Goal: Task Accomplishment & Management: Use online tool/utility

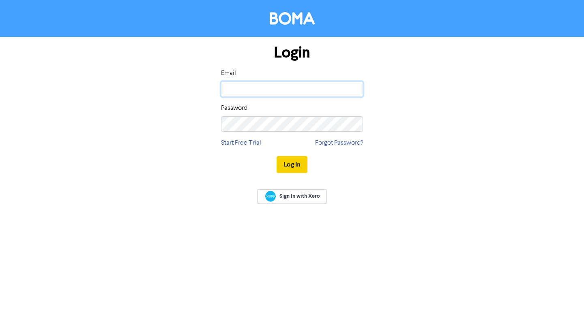
type input "[EMAIL_ADDRESS][DOMAIN_NAME]"
click at [292, 163] on button "Log In" at bounding box center [292, 164] width 31 height 17
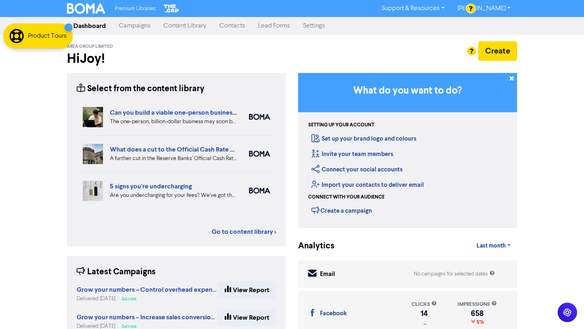
click at [137, 26] on link "Campaigns" at bounding box center [134, 26] width 45 height 16
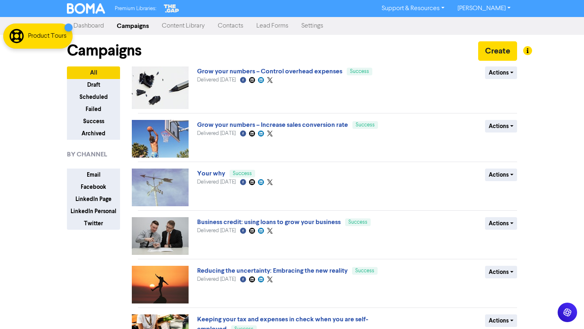
click at [178, 26] on link "Content Library" at bounding box center [183, 26] width 56 height 16
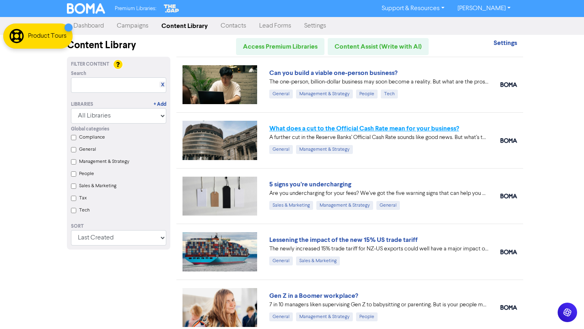
click at [339, 128] on link "What does a cut to the Official Cash Rate mean for your business?" at bounding box center [364, 128] width 190 height 8
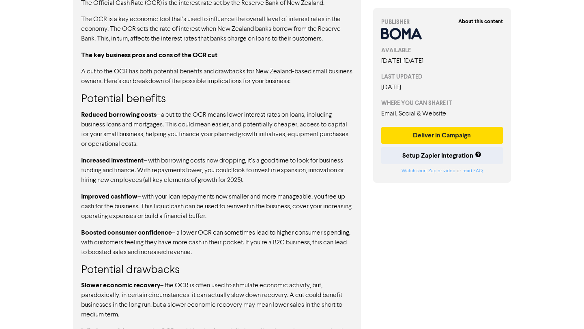
scroll to position [501, 0]
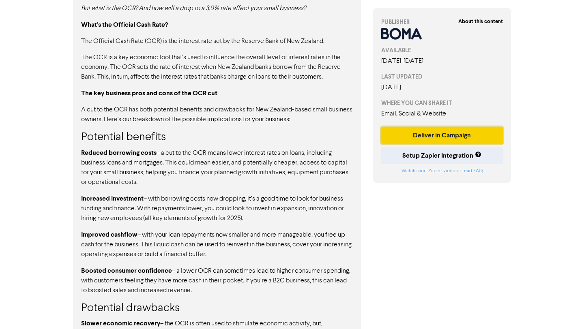
click at [429, 137] on button "Deliver in Campaign" at bounding box center [442, 135] width 122 height 17
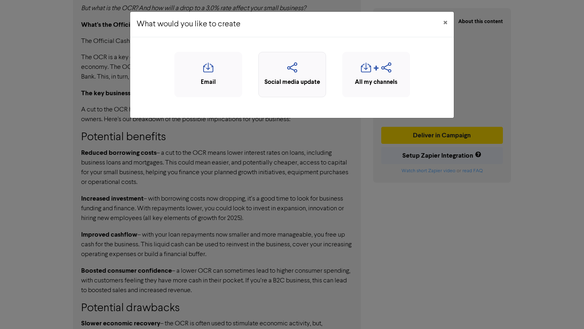
click at [294, 73] on icon "button" at bounding box center [292, 69] width 59 height 15
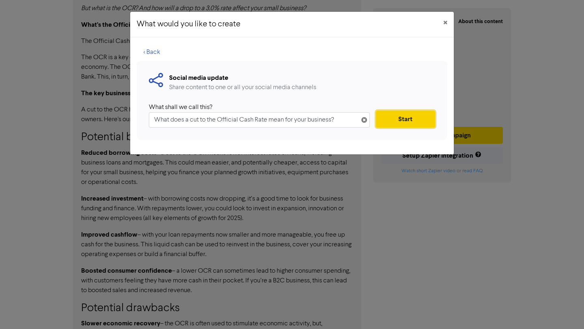
click at [398, 117] on button "Start" at bounding box center [405, 119] width 59 height 17
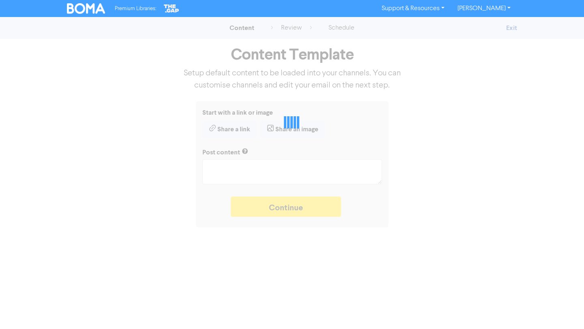
type textarea "x"
type textarea "A further cut in the Reserve Banks’ Official Cash Rate sounds like good news. B…"
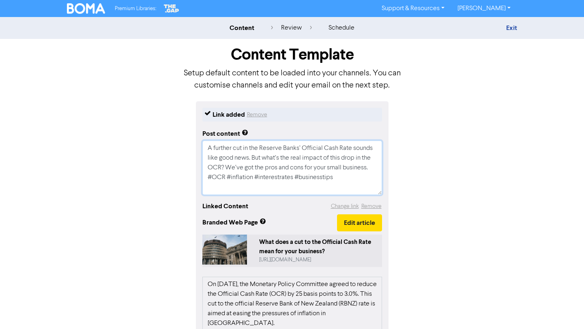
drag, startPoint x: 341, startPoint y: 176, endPoint x: 202, endPoint y: 179, distance: 138.3
click at [202, 179] on textarea "A further cut in the Reserve Banks’ Official Cash Rate sounds like good news. B…" at bounding box center [292, 168] width 180 height 54
type textarea "x"
type textarea "A further cut in the Reserve Banks’ Official Cash Rate sounds like good news. B…"
type textarea "x"
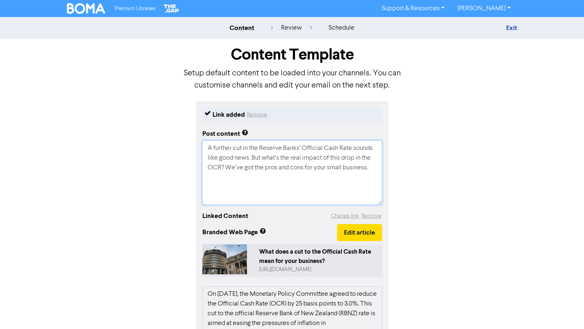
type textarea "A further cut in the Reserve Banks’ Official Cash Rate sounds like good news. B…"
paste textarea "🔖 Book a discovery call to determine if we are the right fit for each other: [U…"
type textarea "x"
type textarea "A further cut in the Reserve Banks’ Official Cash Rate sounds like good news. B…"
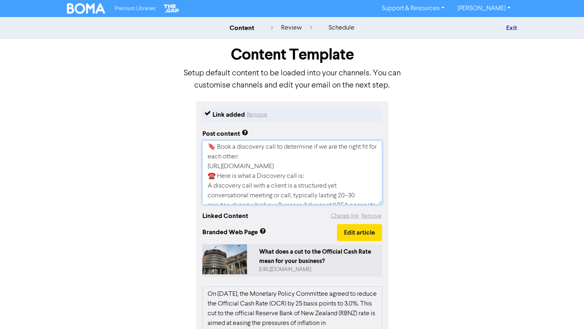
scroll to position [45, 0]
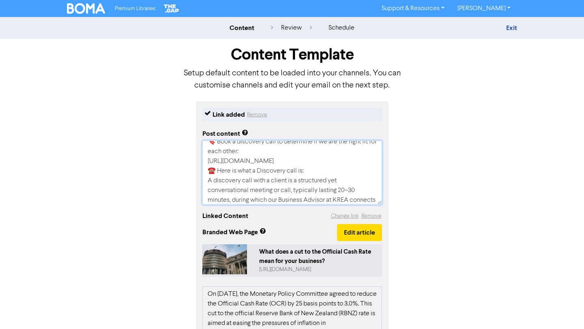
click at [339, 163] on textarea "A further cut in the Reserve Banks’ Official Cash Rate sounds like good news. B…" at bounding box center [292, 173] width 180 height 64
type textarea "x"
type textarea "A further cut in the Reserve Banks’ Official Cash Rate sounds like good news. B…"
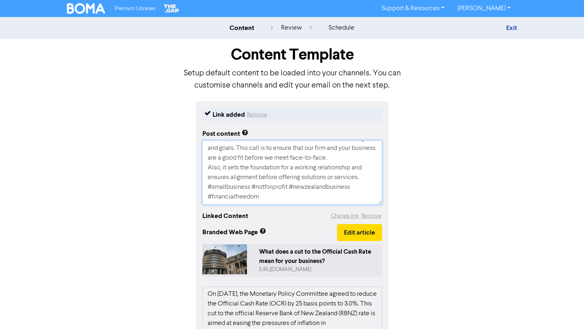
scroll to position [136, 0]
click at [365, 168] on textarea "A further cut in the Reserve Banks’ Official Cash Rate sounds like good news. B…" at bounding box center [292, 173] width 180 height 64
type textarea "x"
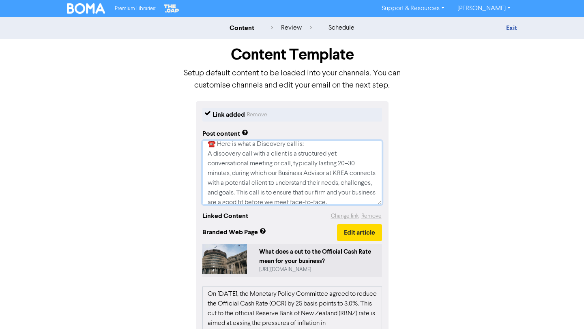
scroll to position [0, 0]
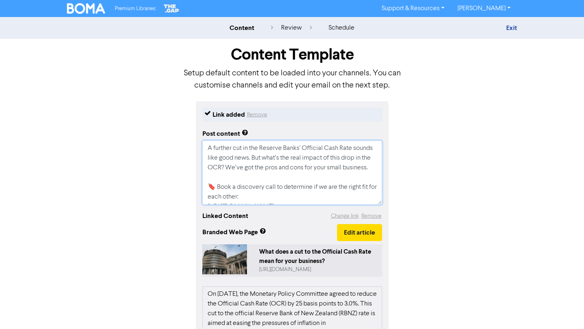
drag, startPoint x: 266, startPoint y: 198, endPoint x: 182, endPoint y: 106, distance: 124.9
click at [182, 106] on div "Link added Remove Post content A further cut in the Reserve Banks’ Official Cas…" at bounding box center [292, 296] width 462 height 390
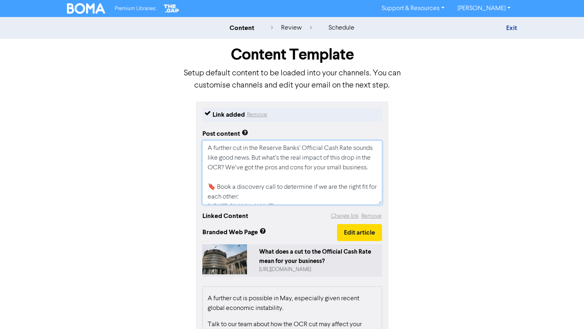
scroll to position [163, 0]
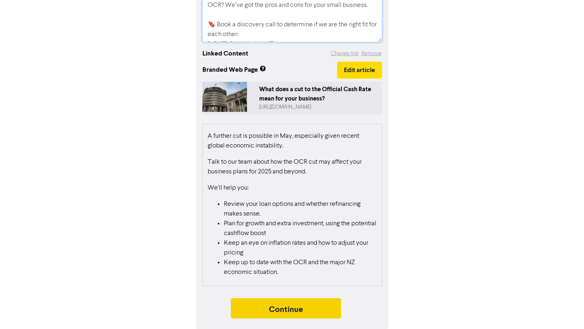
type textarea "A further cut in the Reserve Banks’ Official Cash Rate sounds like good news. B…"
click at [324, 308] on button "Continue" at bounding box center [286, 308] width 110 height 20
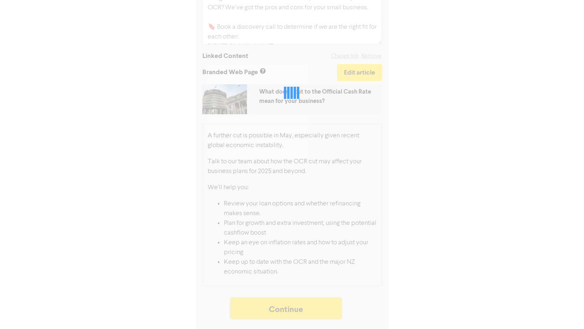
scroll to position [160, 0]
type textarea "x"
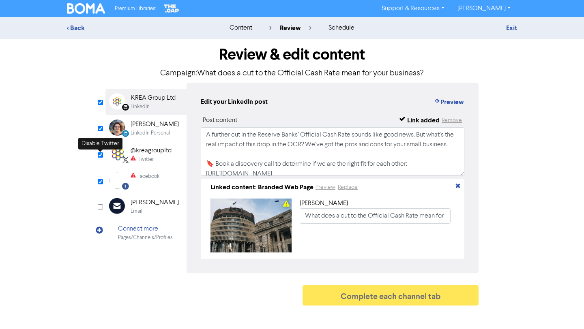
click at [100, 154] on input "checkbox" at bounding box center [100, 154] width 5 height 5
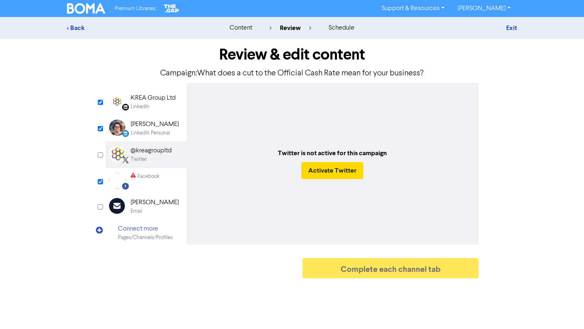
click at [100, 154] on input "checkbox" at bounding box center [100, 154] width 5 height 5
checkbox input "true"
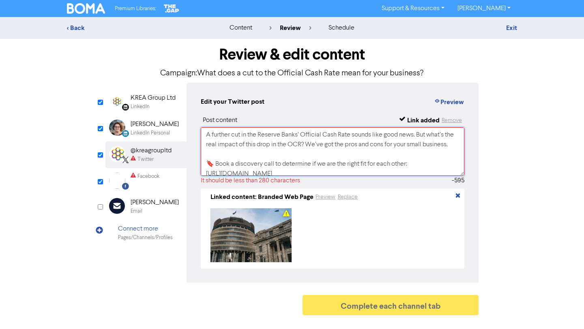
click at [305, 153] on textarea "A further cut in the Reserve Banks’ Official Cash Rate sounds like good news. B…" at bounding box center [333, 151] width 264 height 49
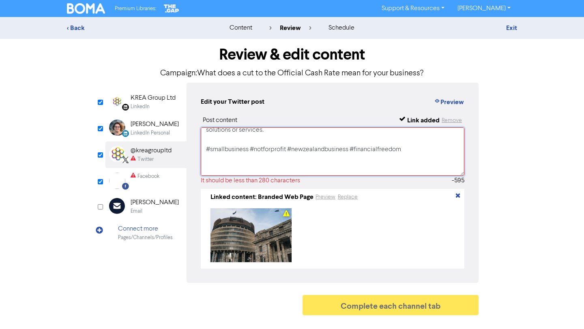
scroll to position [132, 0]
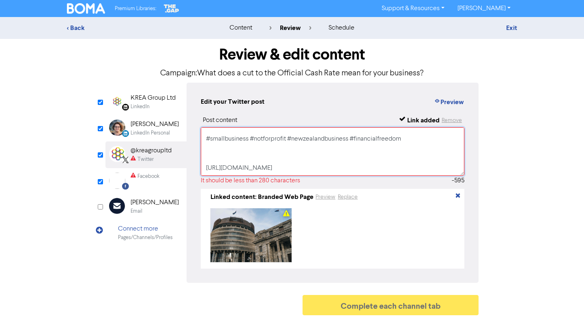
drag, startPoint x: 206, startPoint y: 152, endPoint x: 341, endPoint y: 147, distance: 135.9
click at [342, 147] on textarea "A further cut in the Reserve Banks’ Official Cash Rate sounds like good news. B…" at bounding box center [333, 151] width 264 height 49
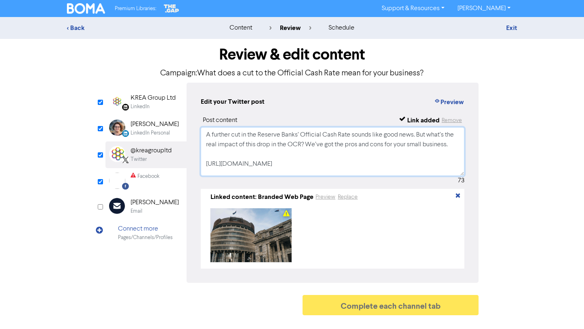
scroll to position [0, 0]
type textarea "A further cut in the Reserve Banks’ Official Cash Rate sounds like good news. B…"
click at [98, 182] on input "checkbox" at bounding box center [100, 181] width 5 height 5
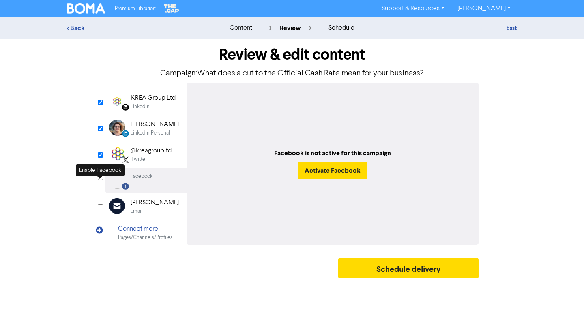
click at [100, 184] on input "checkbox" at bounding box center [100, 181] width 5 height 5
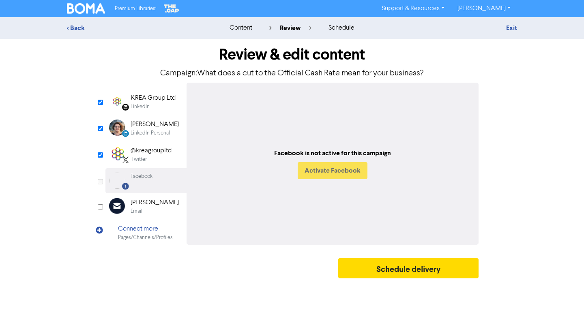
checkbox input "true"
select select "LEARN_MORE"
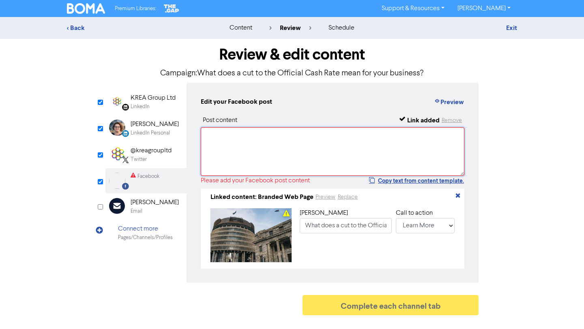
click at [239, 147] on textarea at bounding box center [333, 151] width 264 height 49
paste textarea "A further cut in the Reserve Banks’ Official Cash Rate sounds like good news. B…"
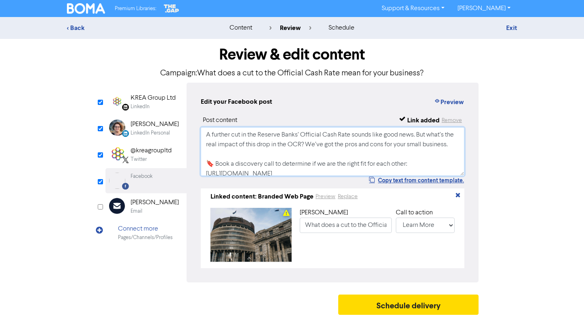
scroll to position [99, 0]
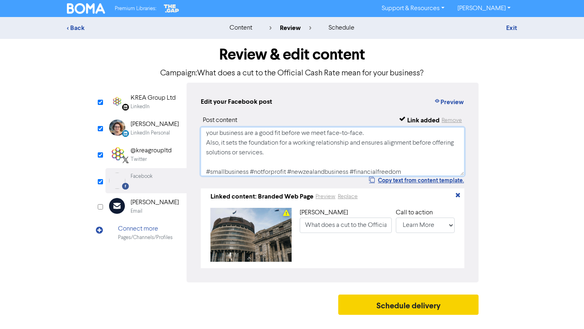
type textarea "A further cut in the Reserve Banks’ Official Cash Rate sounds like good news. B…"
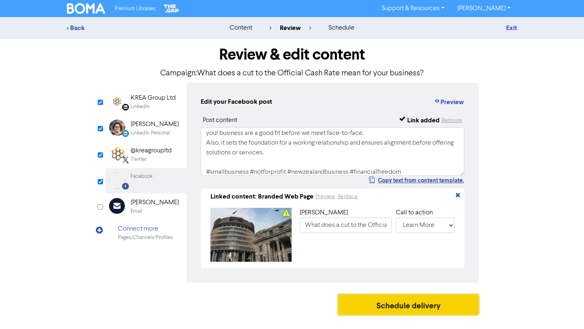
click at [376, 307] on button "Schedule delivery" at bounding box center [408, 305] width 140 height 20
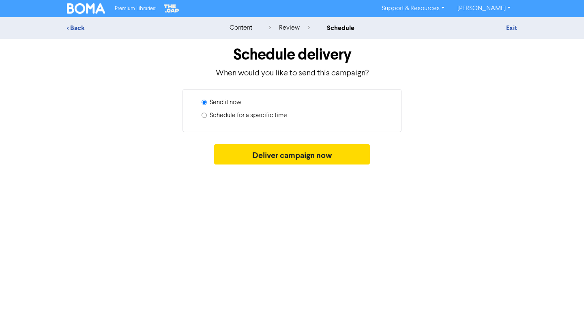
click at [248, 114] on label "Schedule for a specific time" at bounding box center [248, 116] width 77 height 10
click at [207, 114] on input "Schedule for a specific time" at bounding box center [204, 115] width 5 height 5
radio input "true"
radio input "false"
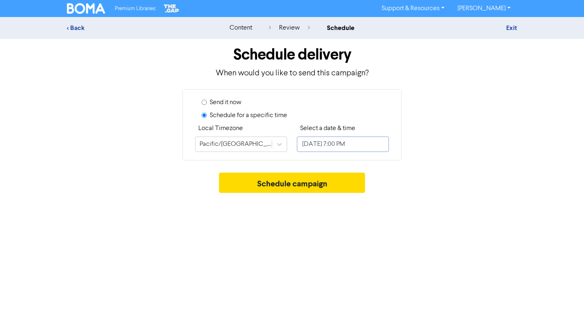
select select "7"
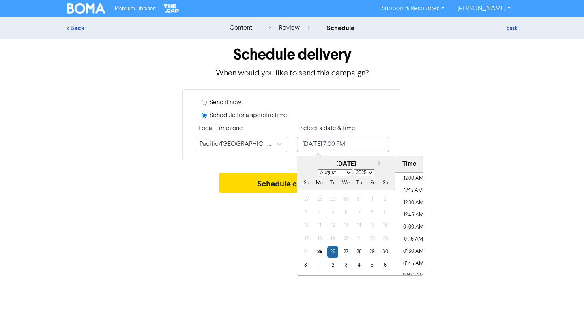
click at [319, 146] on input "[DATE] 7:00 PM" at bounding box center [343, 144] width 92 height 15
click at [412, 221] on li "05:00 PM" at bounding box center [413, 217] width 36 height 12
type input "[DATE] 5:00 PM"
click at [480, 206] on div "Premium Libraries: Support & Resources Video Tutorials FAQ & Guides Marketing E…" at bounding box center [292, 164] width 584 height 329
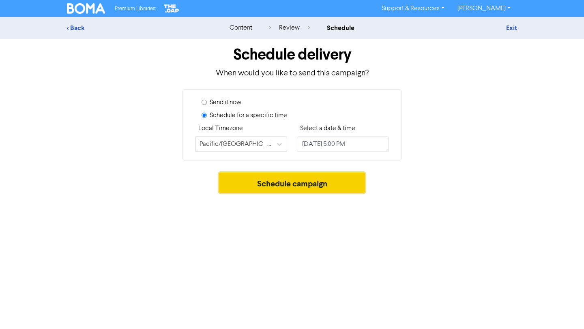
click at [337, 178] on button "Schedule campaign" at bounding box center [292, 183] width 146 height 20
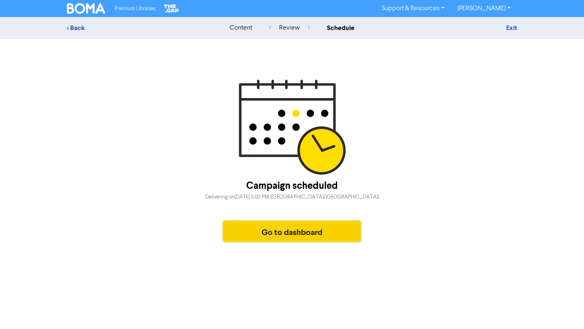
click at [272, 233] on button "Go to dashboard" at bounding box center [291, 231] width 137 height 20
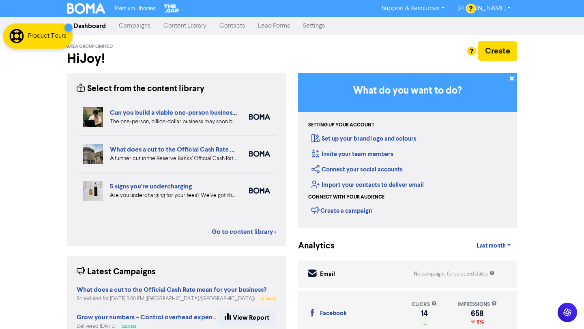
click at [132, 22] on link "Campaigns" at bounding box center [134, 26] width 45 height 16
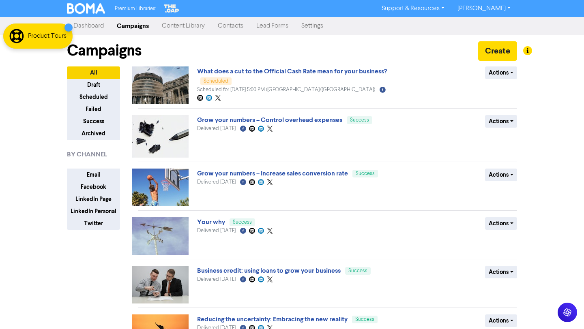
click at [196, 25] on link "Content Library" at bounding box center [183, 26] width 56 height 16
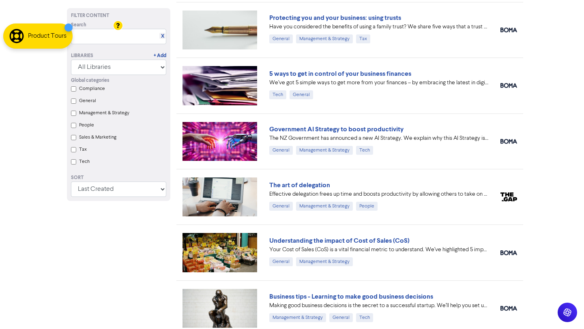
scroll to position [845, 0]
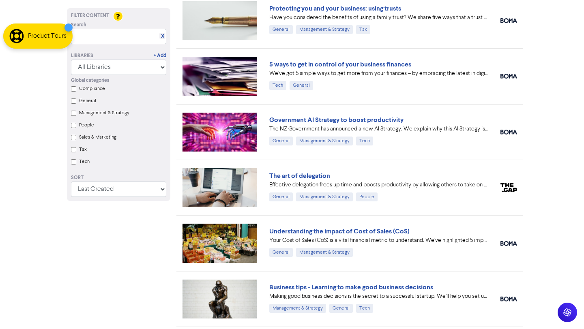
click at [77, 139] on div "Global categories Compliance General Management & Strategy People Sales & Marke…" at bounding box center [118, 122] width 107 height 94
click at [74, 139] on Marketing "Sales & Marketing" at bounding box center [73, 137] width 5 height 5
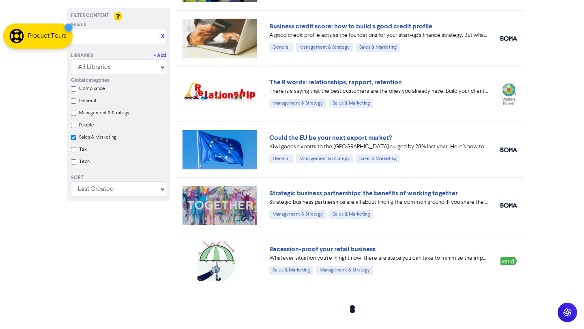
checkbox Marketing "true"
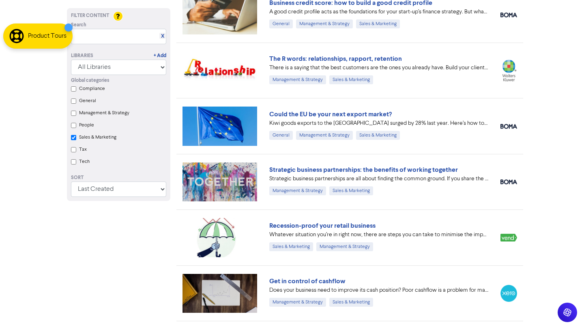
scroll to position [349, 0]
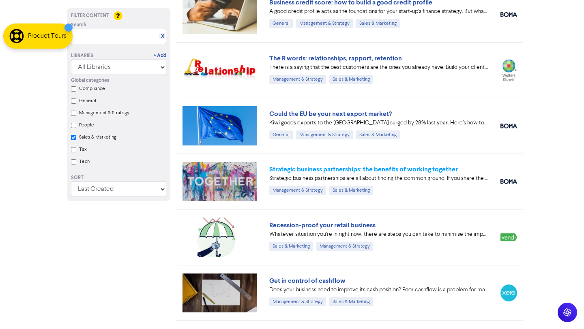
click at [402, 172] on link "Strategic business partnerships: the benefits of working together" at bounding box center [363, 169] width 189 height 8
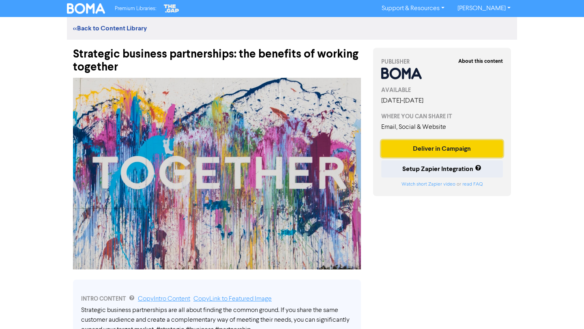
click at [443, 150] on button "Deliver in Campaign" at bounding box center [442, 148] width 122 height 17
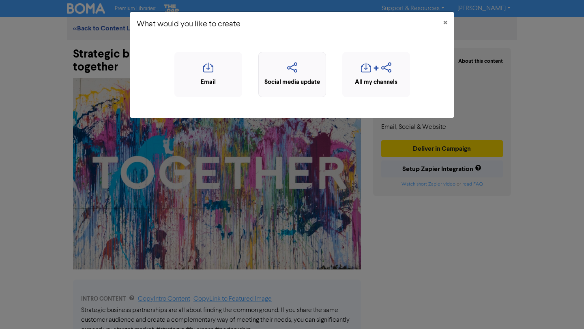
click at [296, 76] on icon "button" at bounding box center [292, 69] width 59 height 15
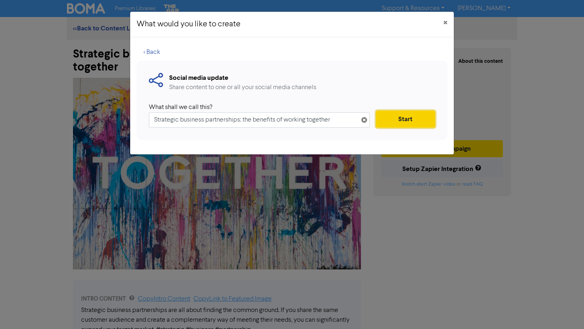
click at [397, 120] on button "Start" at bounding box center [405, 119] width 59 height 17
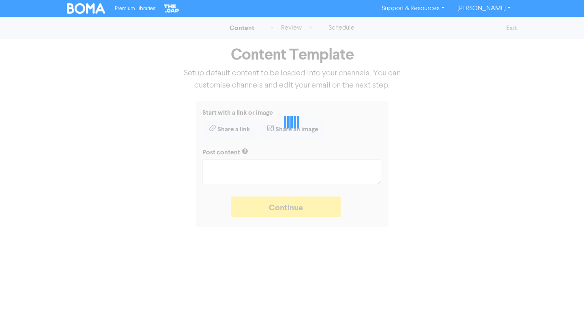
type textarea "x"
type textarea "Strategic business partnerships are all about finding the common ground. If you…"
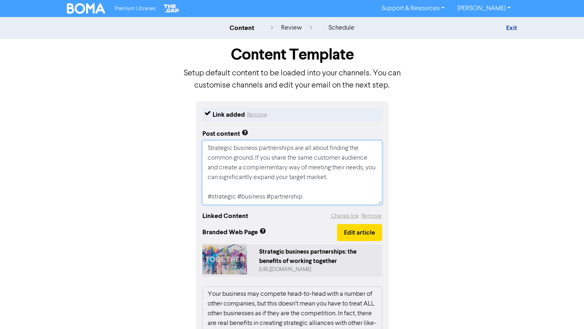
drag, startPoint x: 314, startPoint y: 197, endPoint x: 178, endPoint y: 193, distance: 135.9
click at [178, 193] on div "Link added Remove Post content Strategic business partnerships are all about fi…" at bounding box center [292, 296] width 462 height 390
paste textarea "A further cut in the Reserve Banks’ Official Cash Rate sounds like good news. B…"
type textarea "x"
type textarea "Loremipsu dolorsit ametconsecte adi eli seddo eiusmod tem incidi utlabo. Et dol…"
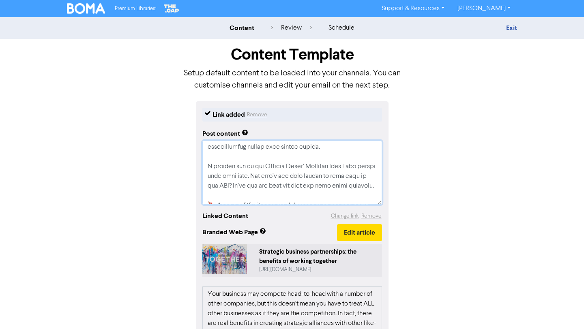
scroll to position [31, 0]
drag, startPoint x: 374, startPoint y: 186, endPoint x: 196, endPoint y: 162, distance: 179.6
click at [196, 162] on div "Link added Remove Post content Linked Content Change link Remove Branded Web Pa…" at bounding box center [292, 296] width 193 height 390
type textarea "x"
type textarea "Strategic business partnerships are all about finding the common ground. If you…"
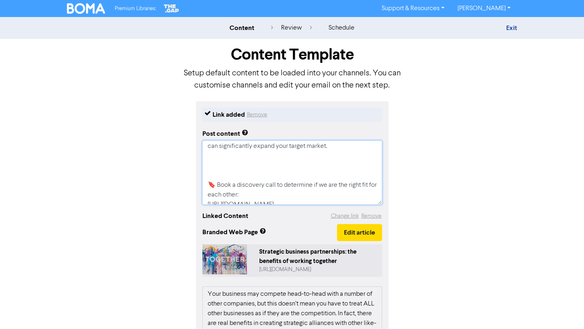
type textarea "x"
type textarea "Strategic business partnerships are all about finding the common ground. If you…"
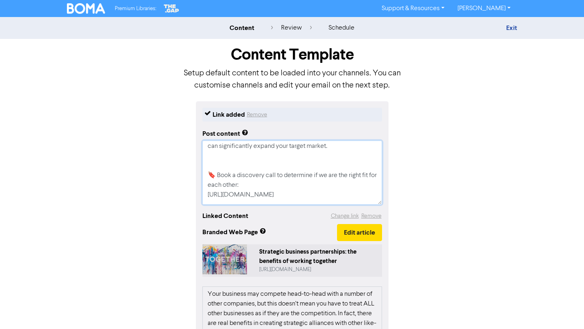
type textarea "x"
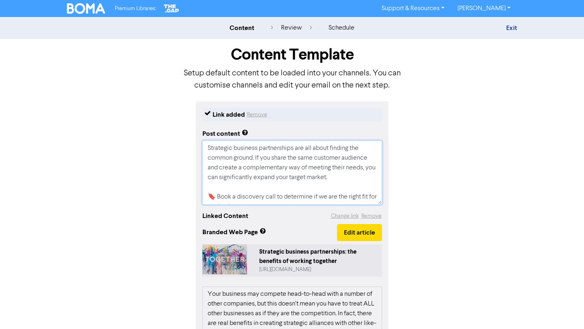
scroll to position [146, 0]
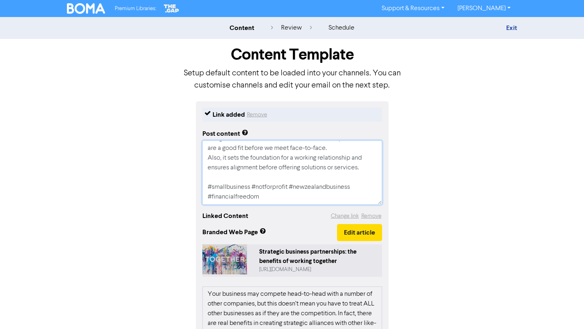
drag, startPoint x: 207, startPoint y: 146, endPoint x: 324, endPoint y: 262, distance: 165.4
click at [324, 262] on div "Link added Remove Post content Strategic business partnerships are all about fi…" at bounding box center [292, 296] width 193 height 390
type textarea "Strategic business partnerships are all about finding the common ground. If you…"
click at [486, 214] on div "Link added Remove Post content Strategic business partnerships are all about fi…" at bounding box center [292, 296] width 462 height 390
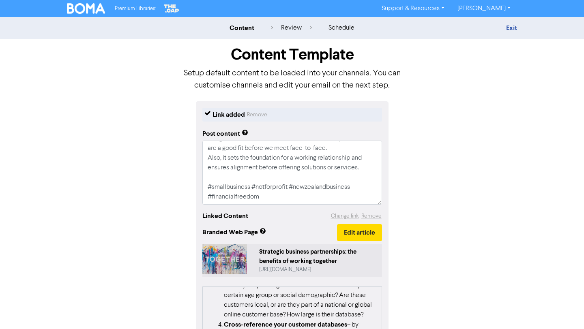
scroll to position [689, 0]
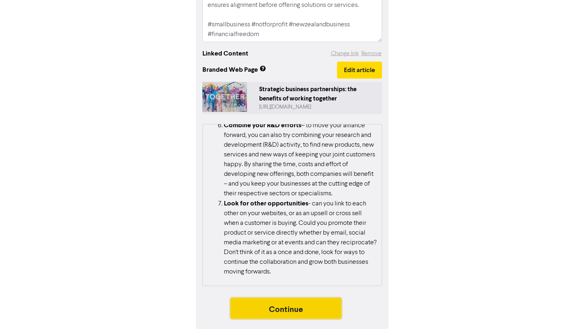
click at [326, 305] on button "Continue" at bounding box center [286, 308] width 110 height 20
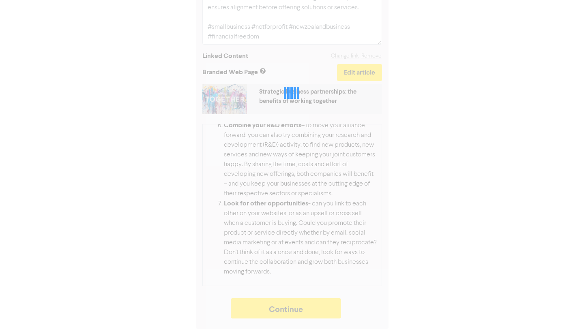
type textarea "x"
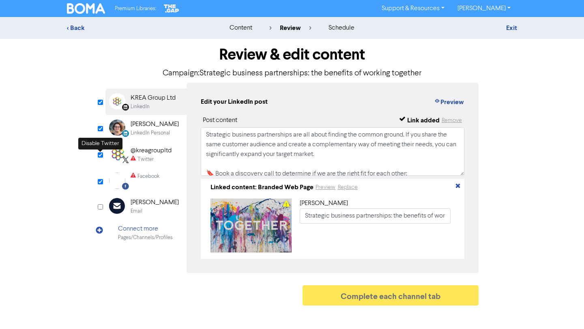
click at [101, 154] on input "checkbox" at bounding box center [100, 154] width 5 height 5
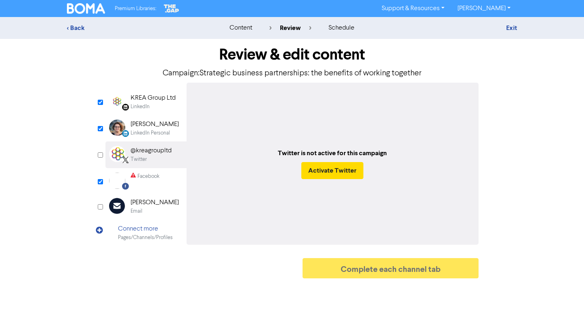
click at [101, 154] on input "checkbox" at bounding box center [100, 154] width 5 height 5
checkbox input "true"
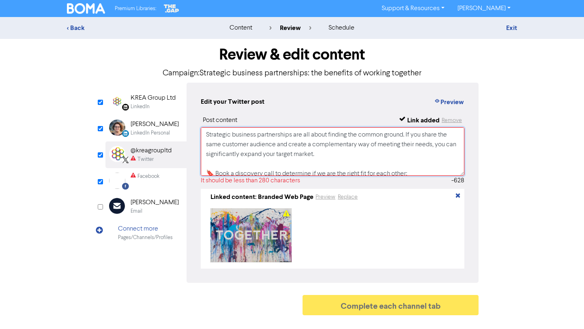
click at [224, 160] on textarea "Strategic business partnerships are all about finding the common ground. If you…" at bounding box center [333, 151] width 264 height 49
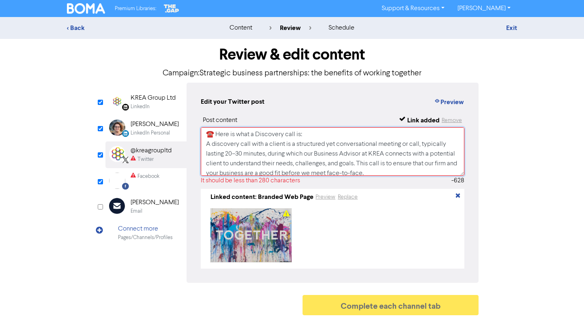
scroll to position [132, 0]
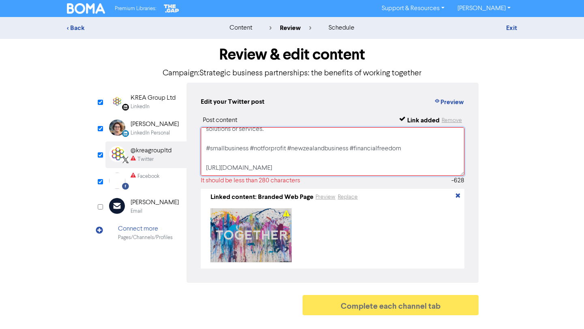
drag, startPoint x: 206, startPoint y: 170, endPoint x: 334, endPoint y: 140, distance: 130.8
click at [334, 140] on textarea "Strategic business partnerships are all about finding the common ground. If you…" at bounding box center [333, 151] width 264 height 49
drag, startPoint x: 410, startPoint y: 149, endPoint x: 204, endPoint y: 142, distance: 205.3
click at [204, 142] on textarea "Strategic business partnerships are all about finding the common ground. If you…" at bounding box center [333, 151] width 264 height 49
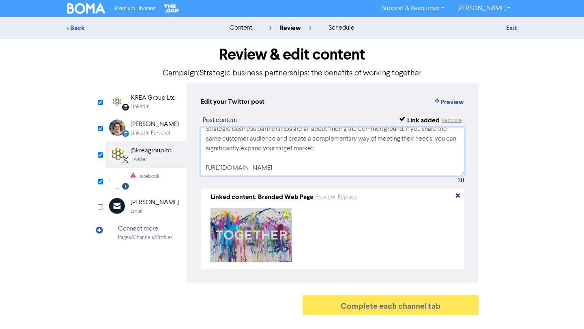
scroll to position [6, 0]
type textarea "Strategic business partnerships are all about finding the common ground. If you…"
click at [100, 181] on input "checkbox" at bounding box center [100, 181] width 5 height 5
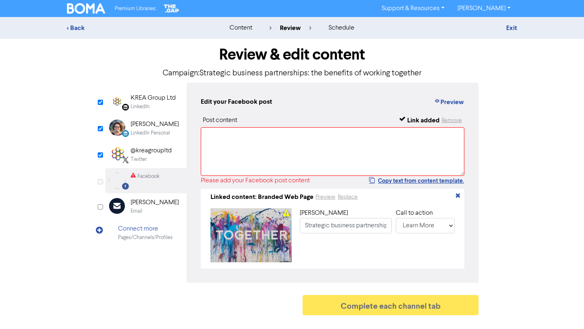
click at [100, 181] on input "checkbox" at bounding box center [100, 181] width 5 height 5
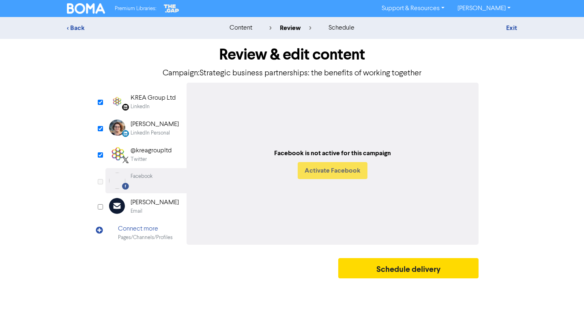
checkbox input "true"
select select "LEARN_MORE"
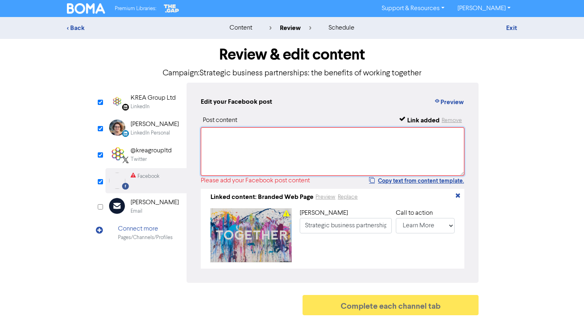
click at [215, 143] on textarea at bounding box center [333, 151] width 264 height 49
paste textarea "Strategic business partnerships are all about finding the common ground. If you…"
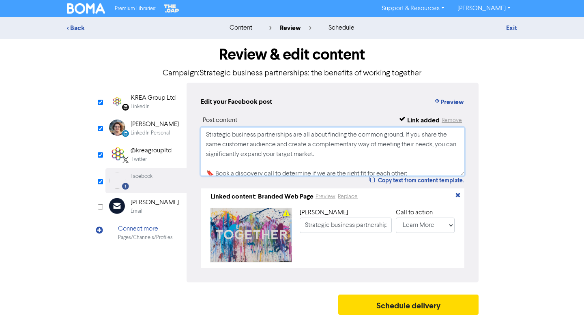
scroll to position [109, 0]
type textarea "Strategic business partnerships are all about finding the common ground. If you…"
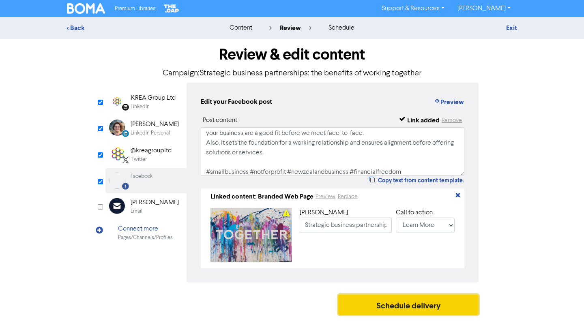
click at [378, 308] on button "Schedule delivery" at bounding box center [408, 305] width 140 height 20
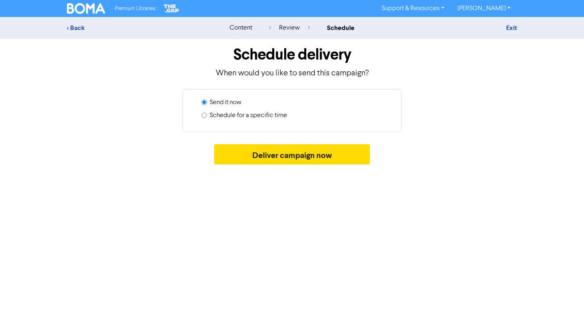
click at [280, 116] on label "Schedule for a specific time" at bounding box center [248, 116] width 77 height 10
click at [207, 116] on input "Schedule for a specific time" at bounding box center [204, 115] width 5 height 5
radio input "true"
radio input "false"
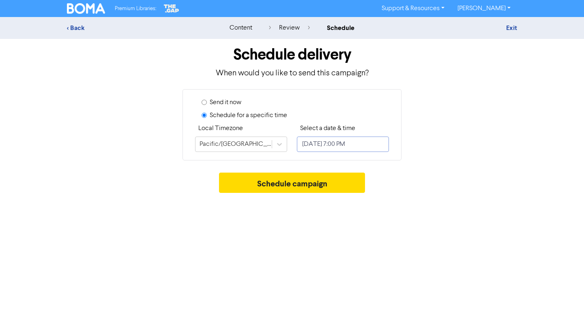
click at [325, 144] on input "[DATE] 7:00 PM" at bounding box center [343, 144] width 92 height 15
select select "7"
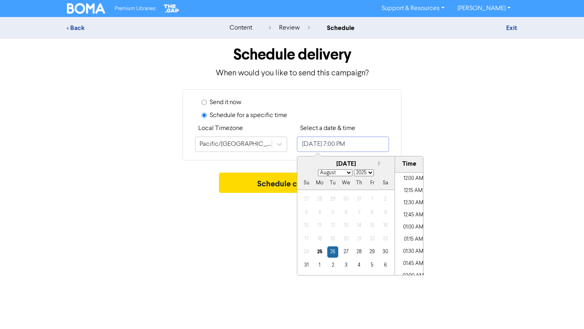
scroll to position [879, 0]
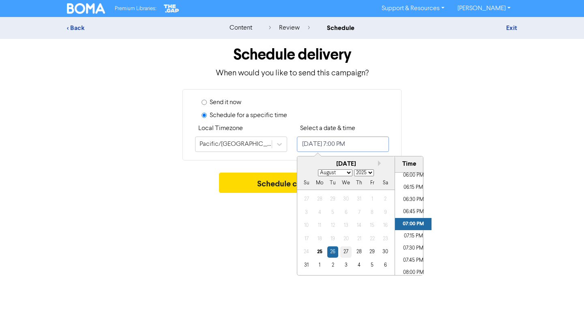
click at [345, 250] on div "27" at bounding box center [345, 252] width 11 height 11
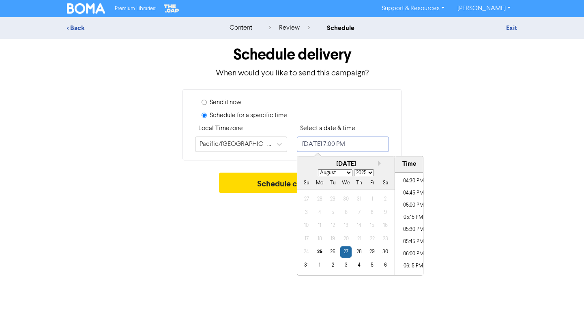
scroll to position [798, 0]
click at [414, 208] on li "05:00 PM" at bounding box center [413, 208] width 36 height 12
type input "[DATE] 5:00 PM"
click at [472, 191] on div "Schedule campaign" at bounding box center [292, 185] width 450 height 24
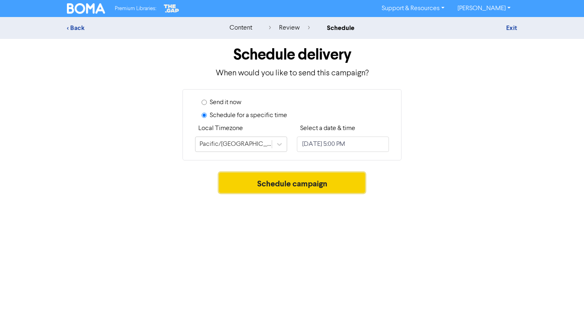
click at [333, 183] on button "Schedule campaign" at bounding box center [292, 183] width 146 height 20
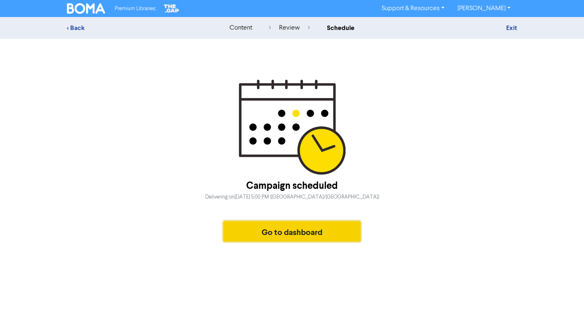
click at [238, 233] on button "Go to dashboard" at bounding box center [291, 231] width 137 height 20
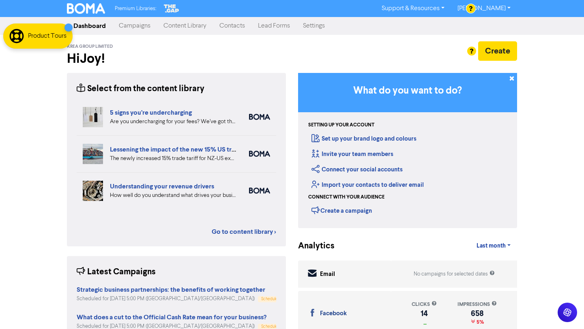
click at [139, 25] on link "Campaigns" at bounding box center [134, 26] width 45 height 16
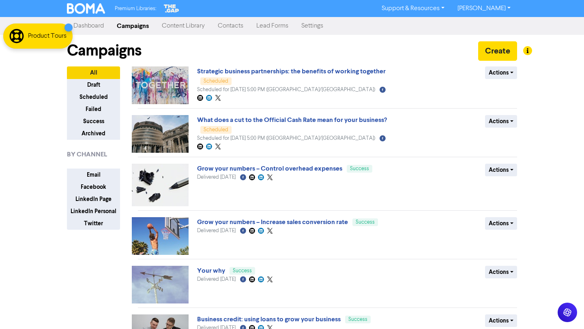
click at [192, 26] on link "Content Library" at bounding box center [183, 26] width 56 height 16
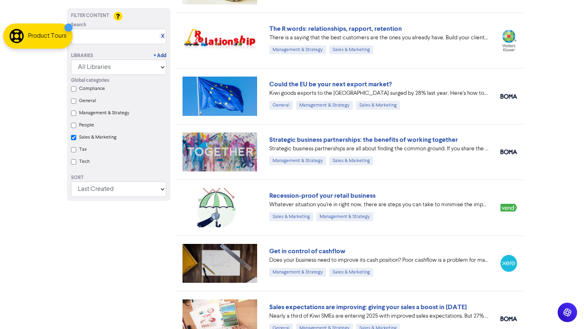
scroll to position [380, 0]
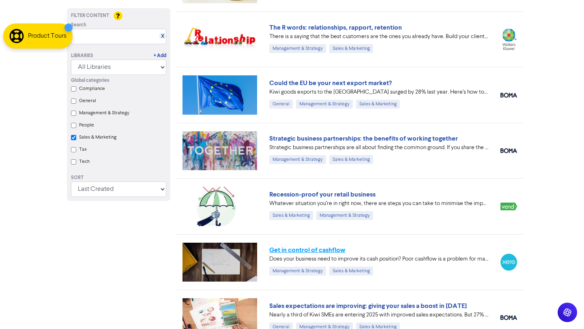
click at [335, 252] on link "Get in control of cashflow" at bounding box center [307, 250] width 76 height 8
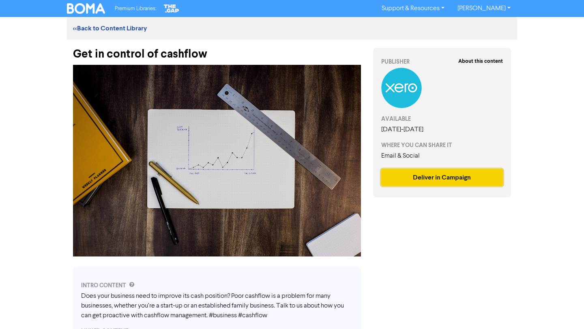
click at [448, 180] on button "Deliver in Campaign" at bounding box center [442, 177] width 122 height 17
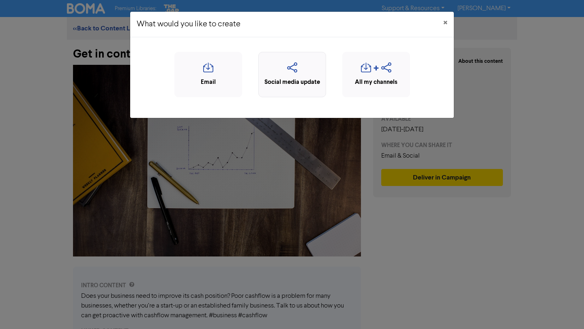
click at [304, 68] on icon "button" at bounding box center [292, 69] width 59 height 15
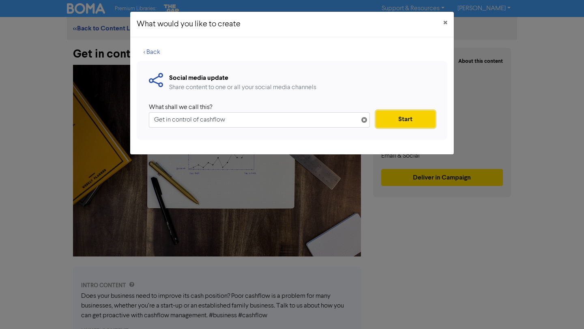
click at [399, 116] on button "Start" at bounding box center [405, 119] width 59 height 17
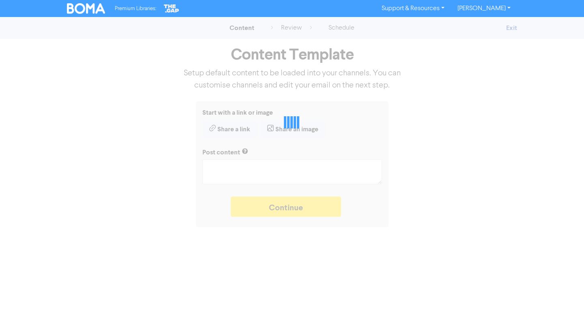
type textarea "x"
type textarea "Does your business need to improve its cash position? Poor cashflow is a proble…"
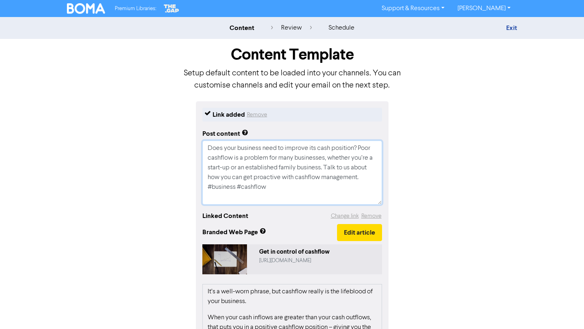
drag, startPoint x: 270, startPoint y: 187, endPoint x: 198, endPoint y: 187, distance: 72.6
click at [198, 187] on div "Link added Remove Post content Does your business need to improve its cash posi…" at bounding box center [292, 295] width 193 height 388
type textarea "x"
type textarea "Does your business need to improve its cash position? Poor cashflow is a proble…"
type textarea "x"
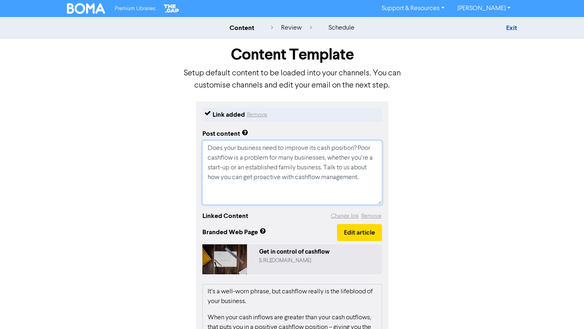
type textarea "Does your business need to improve its cash position? Poor cashflow is a proble…"
paste textarea "Strategic business partnerships are all about finding the common ground. If you…"
type textarea "x"
type textarea "Lore ipsu dolorsit amet co adipisc eli sedd eiusmodt? Inci utlabore et d magnaa…"
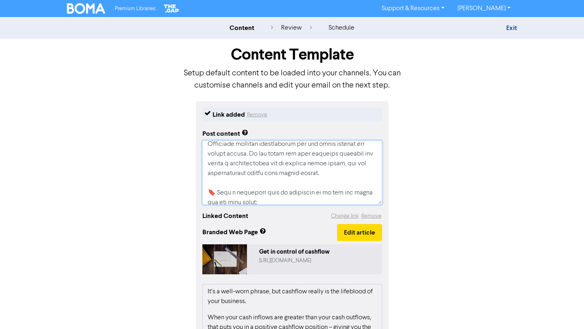
drag, startPoint x: 347, startPoint y: 175, endPoint x: 206, endPoint y: 145, distance: 143.9
click at [206, 145] on textarea at bounding box center [292, 173] width 180 height 64
type textarea "x"
type textarea "Does your business need to improve its cash position? Poor cashflow is a proble…"
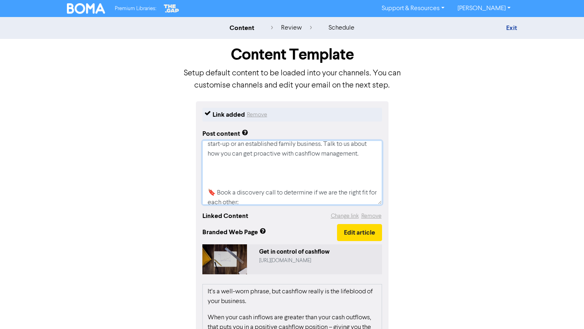
type textarea "x"
type textarea "Does your business need to improve its cash position? Poor cashflow is a proble…"
type textarea "x"
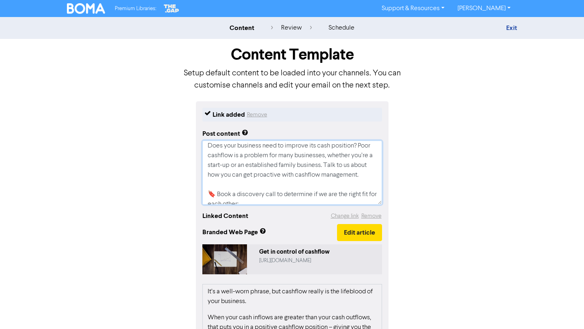
scroll to position [156, 0]
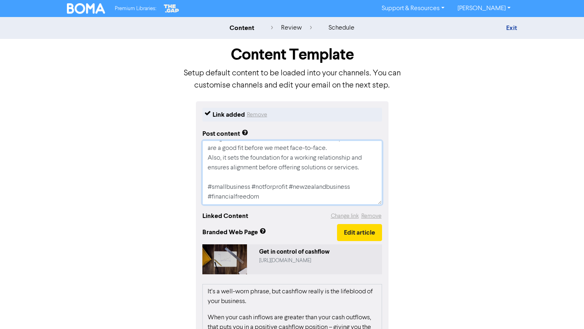
drag, startPoint x: 206, startPoint y: 142, endPoint x: 324, endPoint y: 273, distance: 176.8
click at [324, 273] on div "Link added Remove Post content Does your business need to improve its cash posi…" at bounding box center [292, 295] width 193 height 388
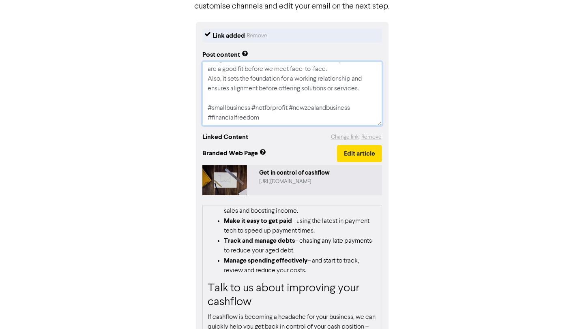
scroll to position [160, 0]
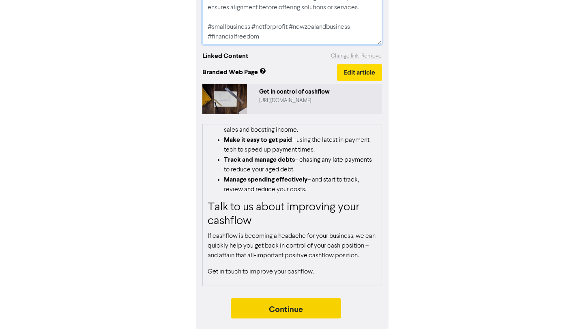
type textarea "Does your business need to improve its cash position? Poor cashflow is a proble…"
click at [330, 315] on button "Continue" at bounding box center [286, 308] width 110 height 20
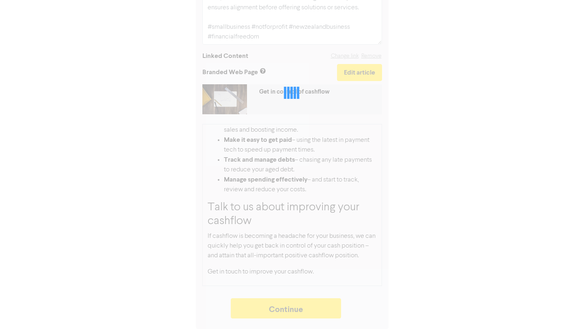
type textarea "x"
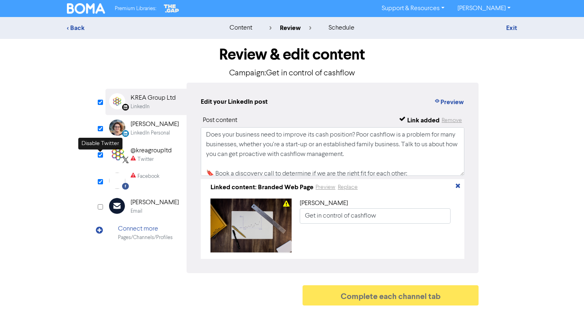
click at [99, 157] on input "checkbox" at bounding box center [100, 154] width 5 height 5
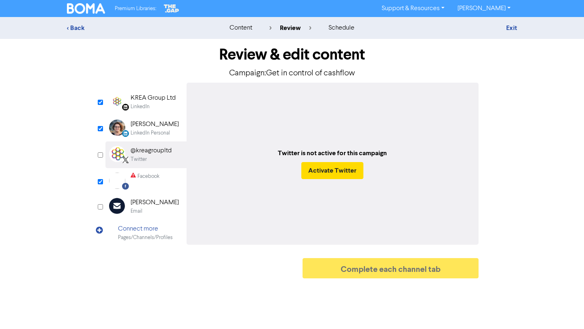
click at [99, 157] on input "checkbox" at bounding box center [100, 154] width 5 height 5
checkbox input "true"
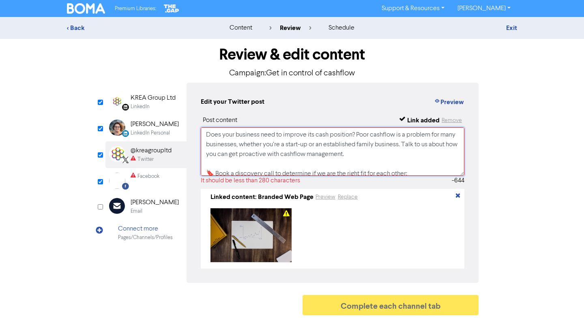
click at [295, 161] on textarea "Does your business need to improve its cash position? Poor cashflow is a proble…" at bounding box center [333, 151] width 264 height 49
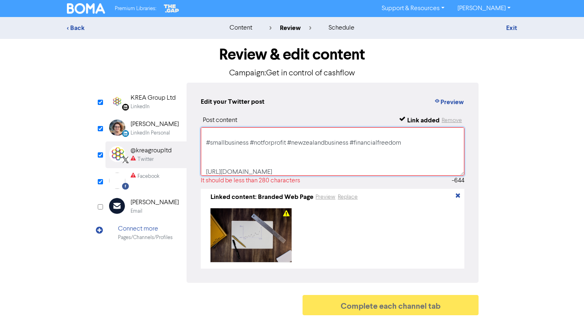
scroll to position [142, 0]
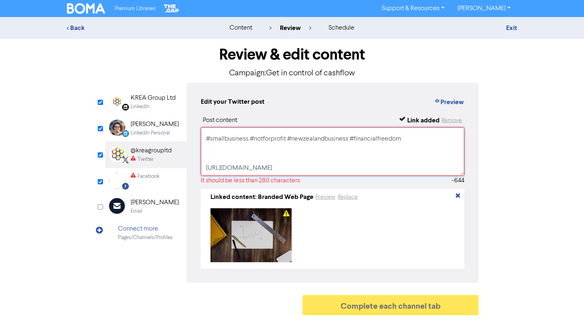
drag, startPoint x: 204, startPoint y: 137, endPoint x: 344, endPoint y: 136, distance: 139.9
click at [344, 136] on textarea "Does your business need to improve its cash position? Poor cashflow is a proble…" at bounding box center [333, 151] width 264 height 49
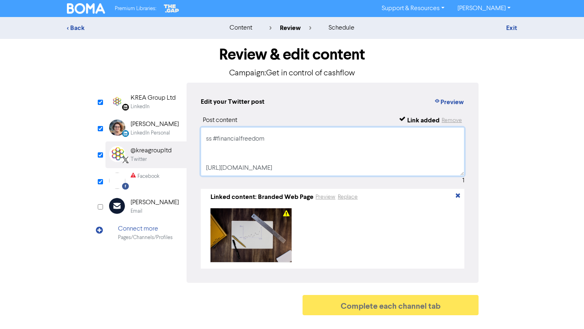
scroll to position [35, 0]
drag, startPoint x: 266, startPoint y: 138, endPoint x: 203, endPoint y: 139, distance: 62.9
click at [203, 139] on textarea "Does your business need to improve its cash position? Poor cashflow is a proble…" at bounding box center [333, 151] width 264 height 49
click at [219, 151] on textarea "Does your business need to improve its cash position? Poor cashflow is a proble…" at bounding box center [333, 151] width 264 height 49
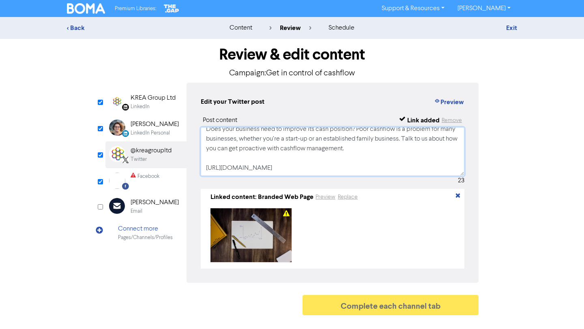
scroll to position [6, 0]
type textarea "Does your business need to improve its cash position? Poor cashflow is a proble…"
click at [103, 179] on div "Review & edit content Campaign: Get in control of cashflow LinkedIn Page Create…" at bounding box center [291, 179] width 385 height 281
click at [101, 181] on input "checkbox" at bounding box center [100, 181] width 5 height 5
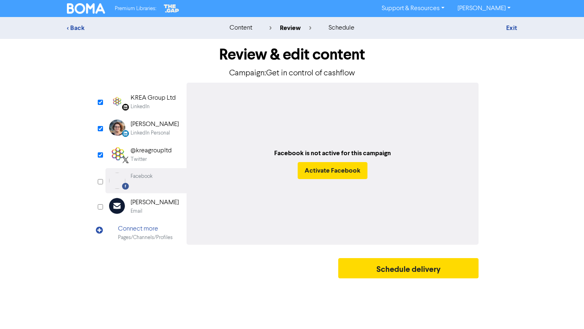
click at [101, 181] on input "checkbox" at bounding box center [100, 181] width 5 height 5
checkbox input "true"
select select "LEARN_MORE"
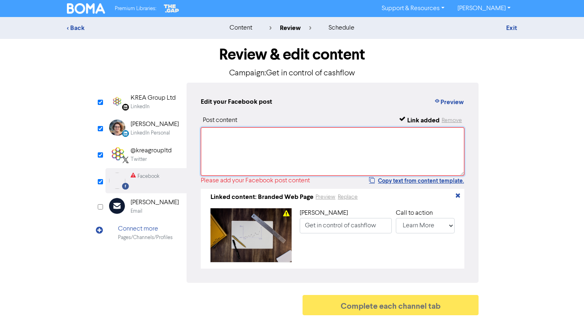
click at [255, 144] on textarea at bounding box center [333, 151] width 264 height 49
paste textarea "Does your business need to improve its cash position? Poor cashflow is a proble…"
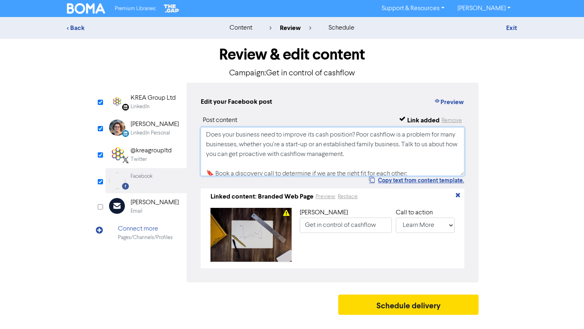
scroll to position [118, 0]
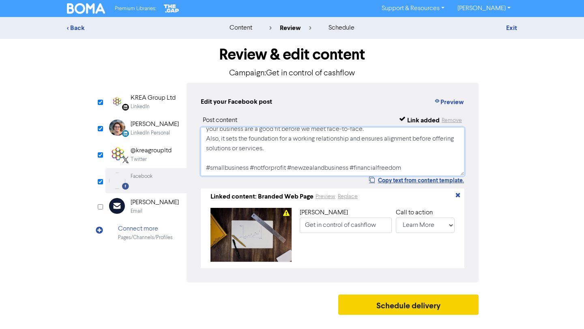
type textarea "Does your business need to improve its cash position? Poor cashflow is a proble…"
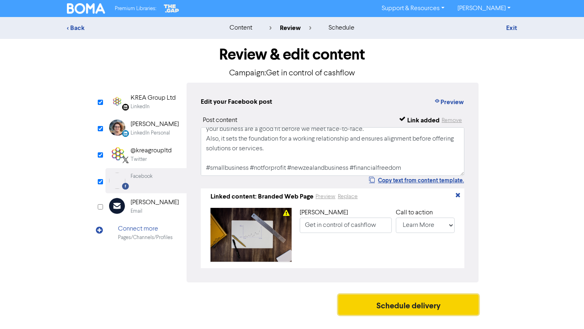
click at [429, 304] on button "Schedule delivery" at bounding box center [408, 305] width 140 height 20
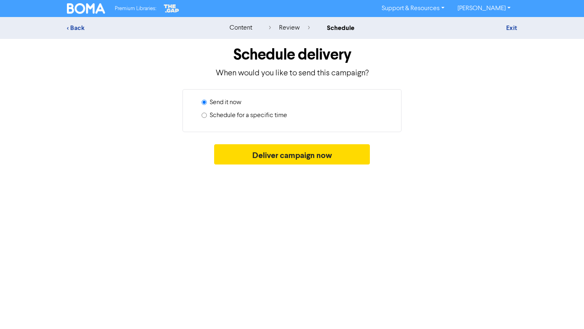
click at [218, 116] on label "Schedule for a specific time" at bounding box center [248, 116] width 77 height 10
click at [207, 116] on input "Schedule for a specific time" at bounding box center [204, 115] width 5 height 5
radio input "true"
radio input "false"
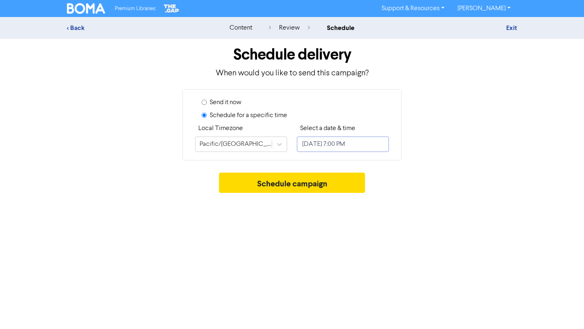
select select "7"
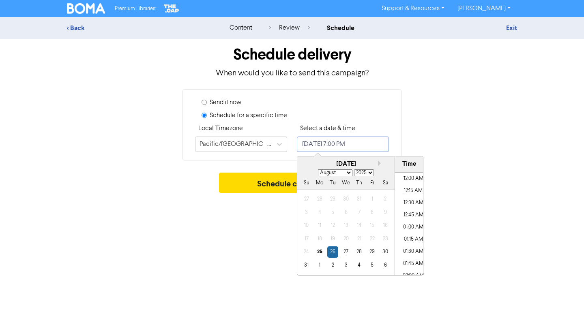
click at [324, 143] on input "[DATE] 7:00 PM" at bounding box center [343, 144] width 92 height 15
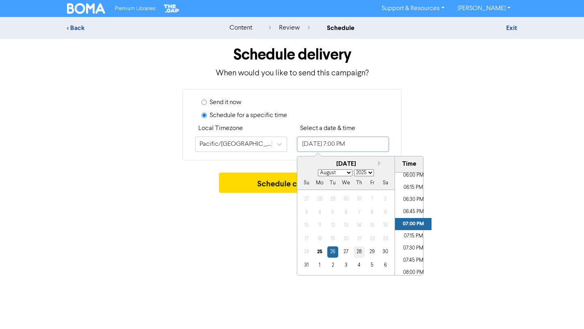
click at [357, 251] on div "28" at bounding box center [359, 252] width 11 height 11
click at [413, 192] on li "05:00 PM" at bounding box center [413, 190] width 36 height 12
type input "[DATE] 5:00 PM"
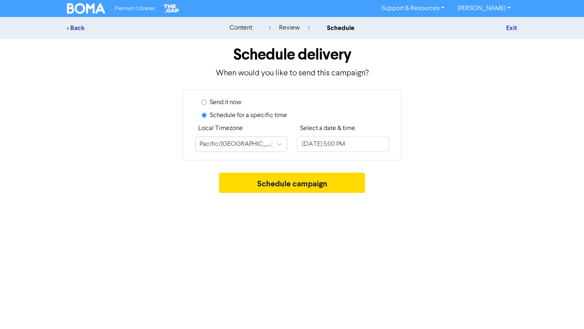
click at [460, 189] on div "Schedule campaign" at bounding box center [292, 185] width 450 height 24
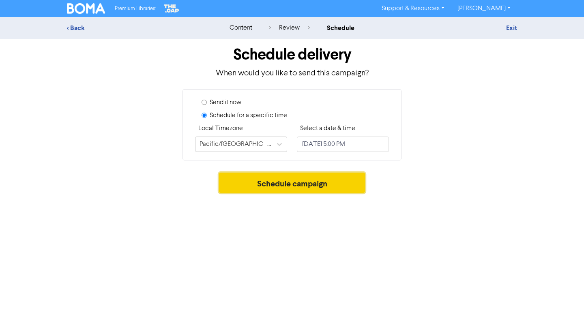
click at [330, 180] on button "Schedule campaign" at bounding box center [292, 183] width 146 height 20
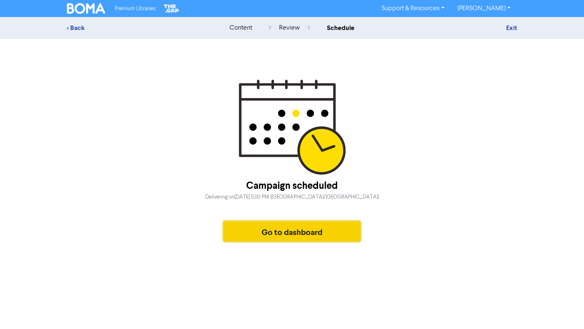
click at [275, 232] on button "Go to dashboard" at bounding box center [291, 231] width 137 height 20
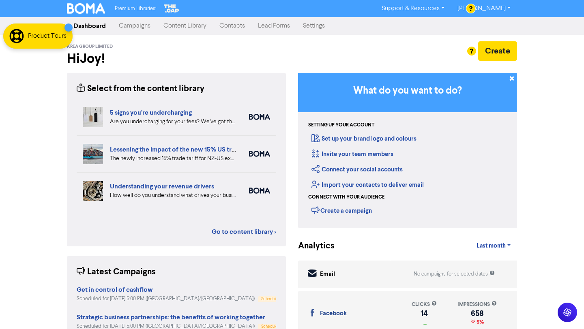
click at [124, 24] on link "Campaigns" at bounding box center [134, 26] width 45 height 16
